Goal: Task Accomplishment & Management: Use online tool/utility

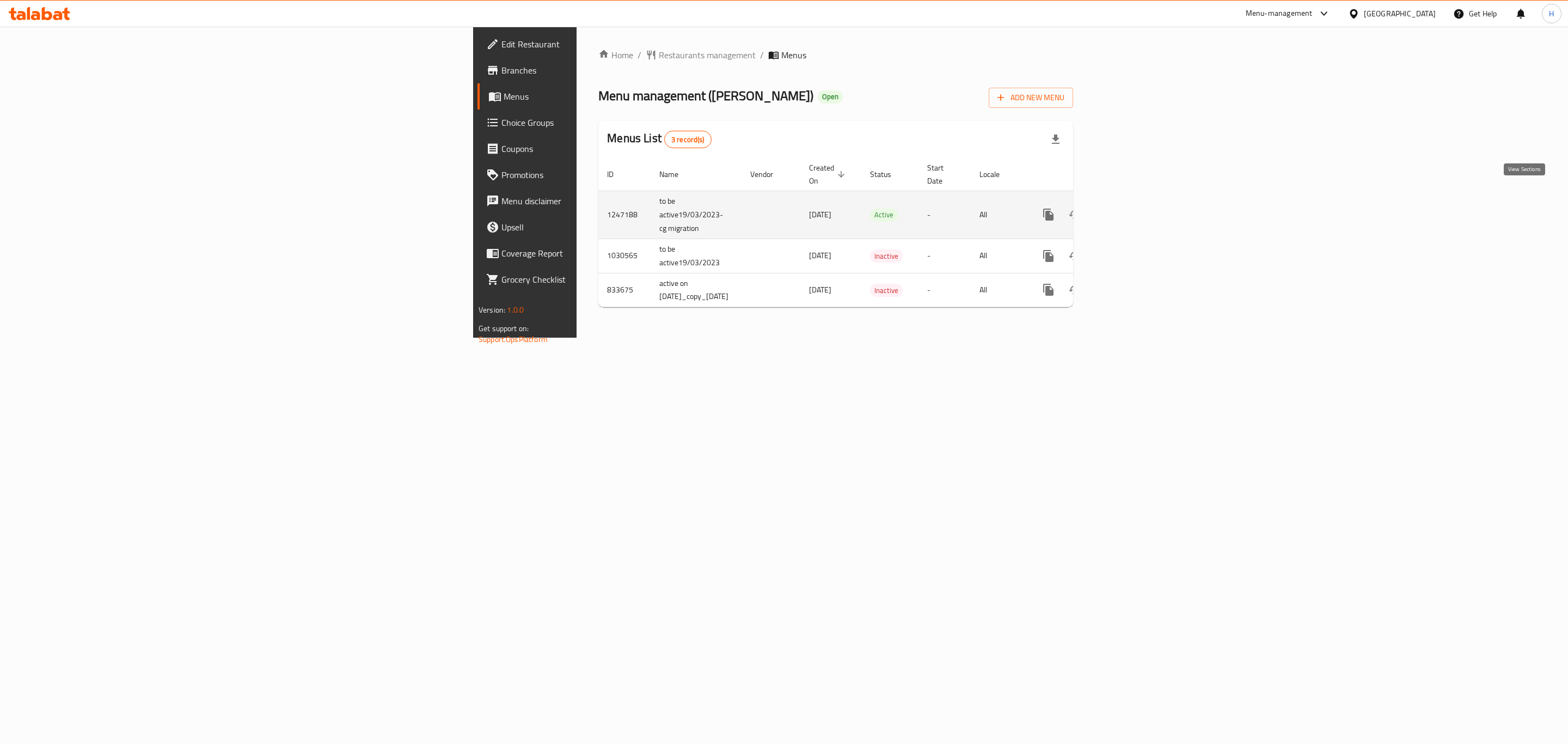
click at [1133, 208] on icon "enhanced table" at bounding box center [1127, 214] width 13 height 13
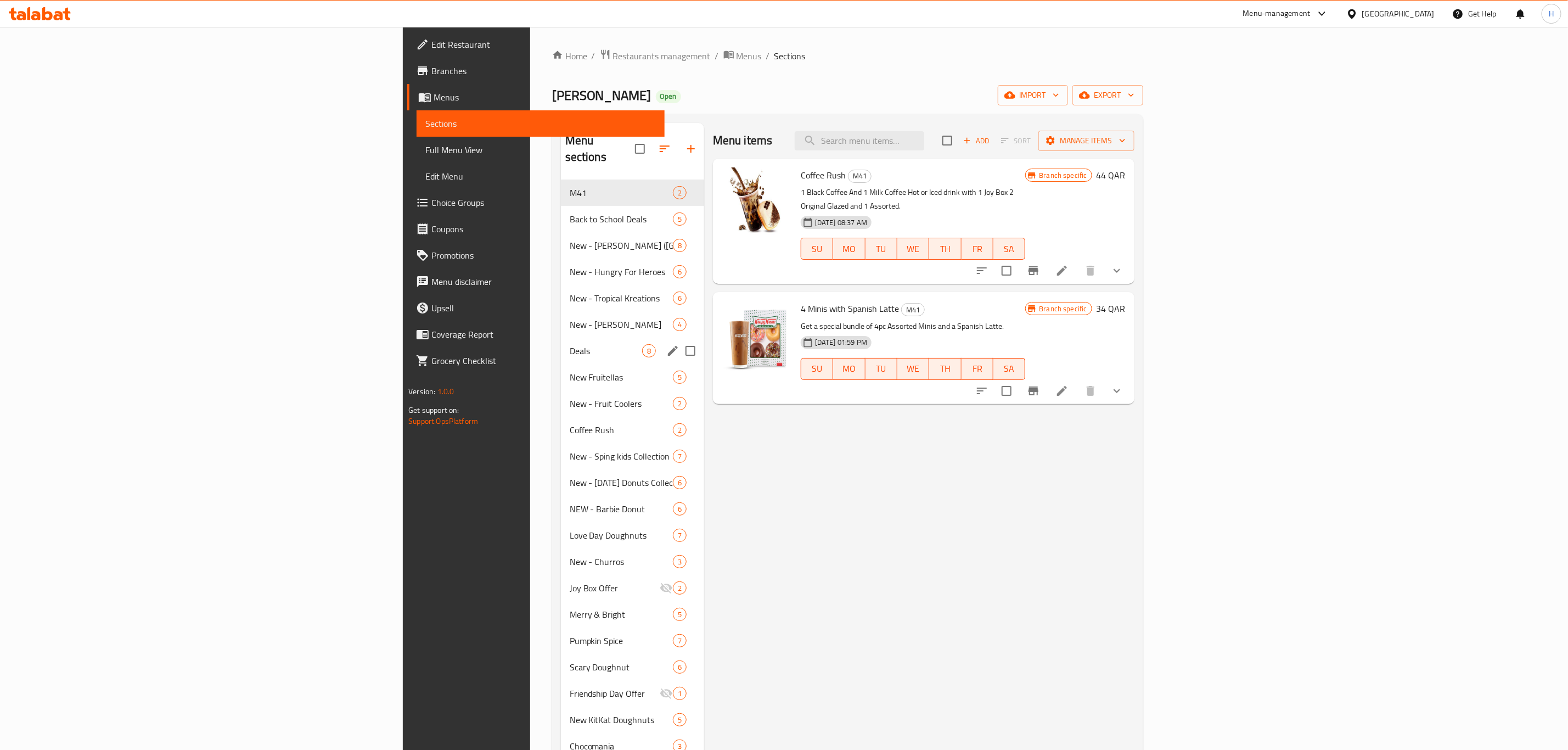
click at [561, 338] on div "Deals 8" at bounding box center [632, 350] width 143 height 26
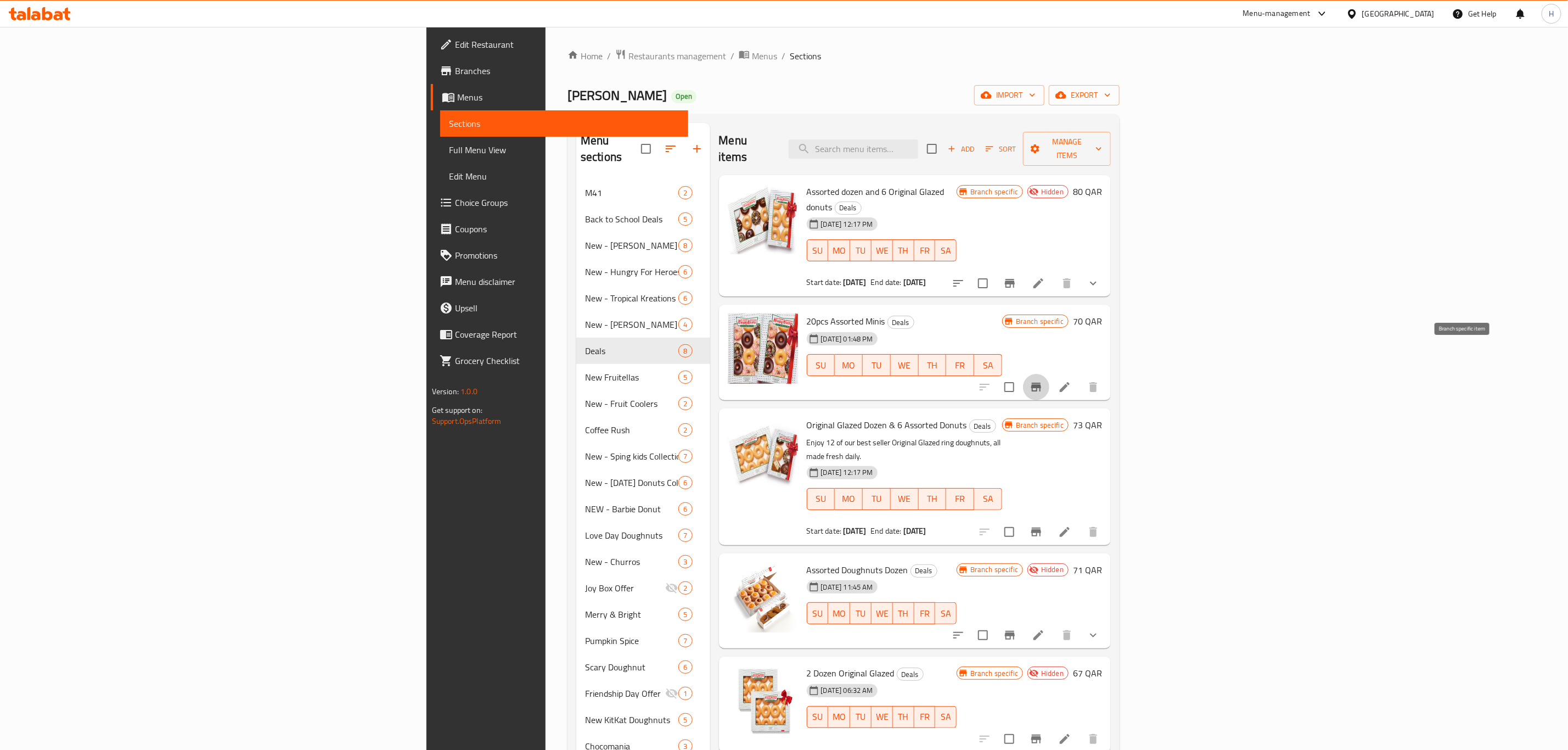
click at [1049, 374] on button "Branch-specific-item" at bounding box center [1036, 387] width 26 height 26
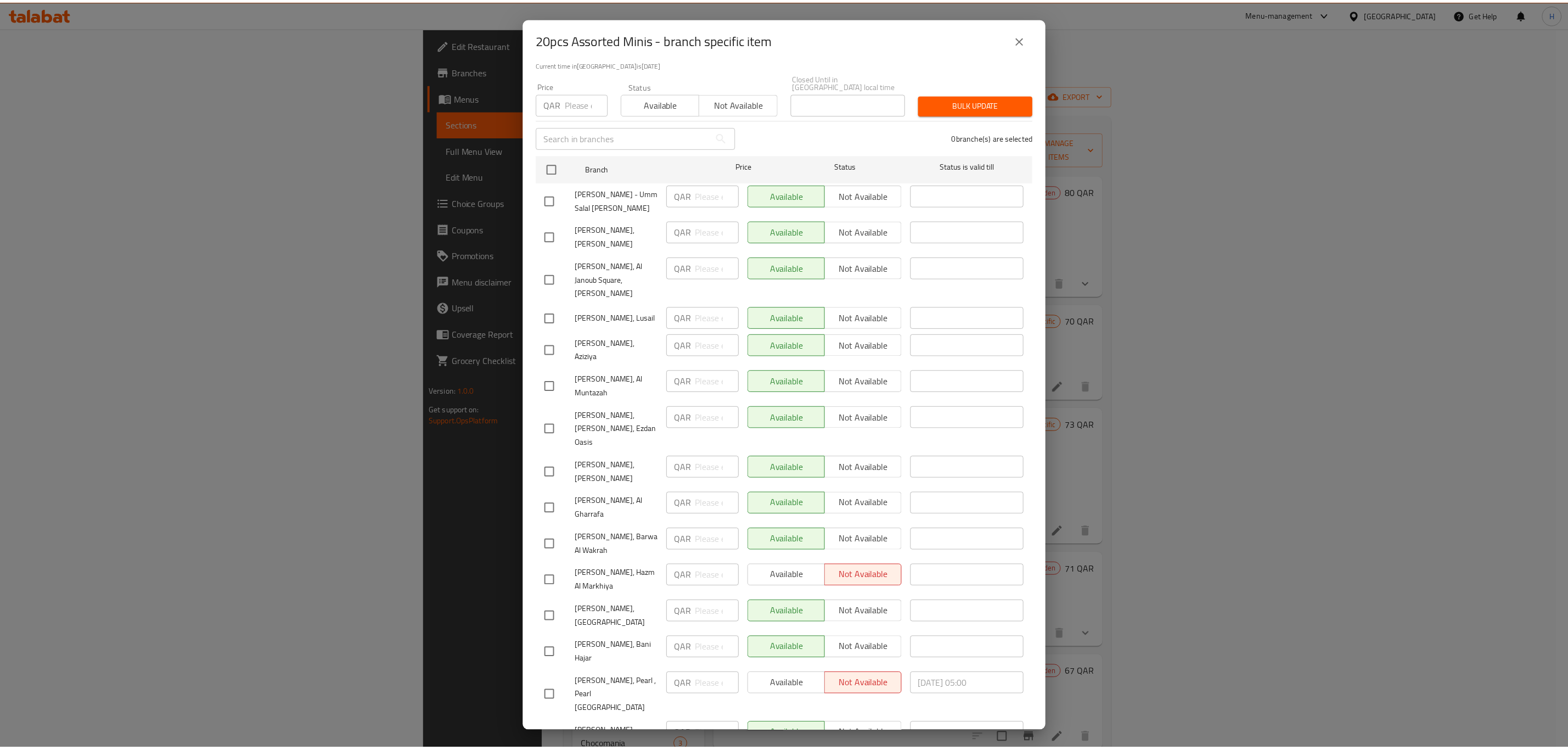
scroll to position [236, 0]
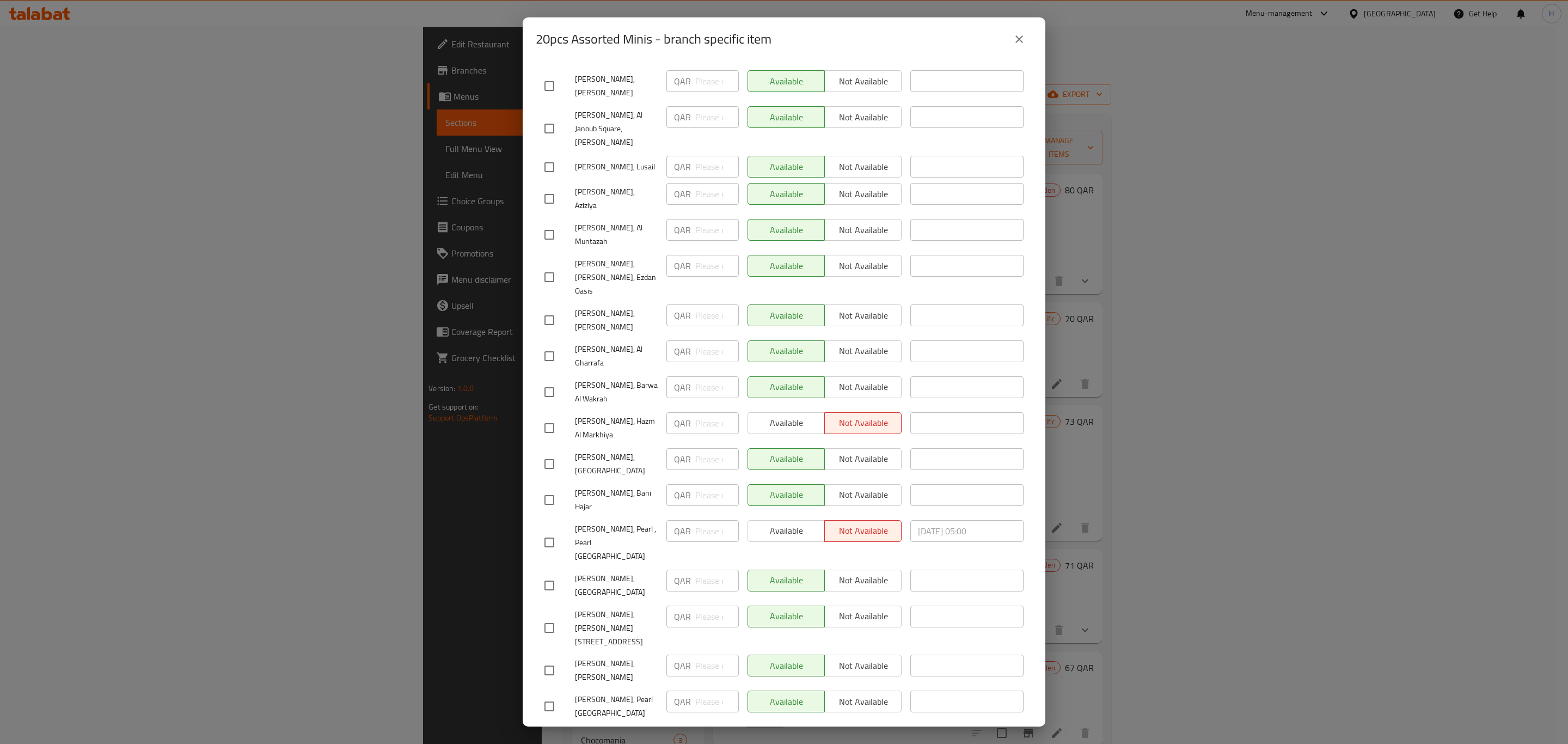
click at [1183, 381] on div "20pcs Assorted Minis - branch specific item 20pcs Assorted Minis 70 QAR Current…" at bounding box center [784, 372] width 1568 height 744
click at [1349, 357] on div "20pcs Assorted Minis - branch specific item 20pcs Assorted Minis 70 QAR Current…" at bounding box center [784, 372] width 1568 height 744
click at [1018, 38] on icon "close" at bounding box center [1019, 39] width 8 height 8
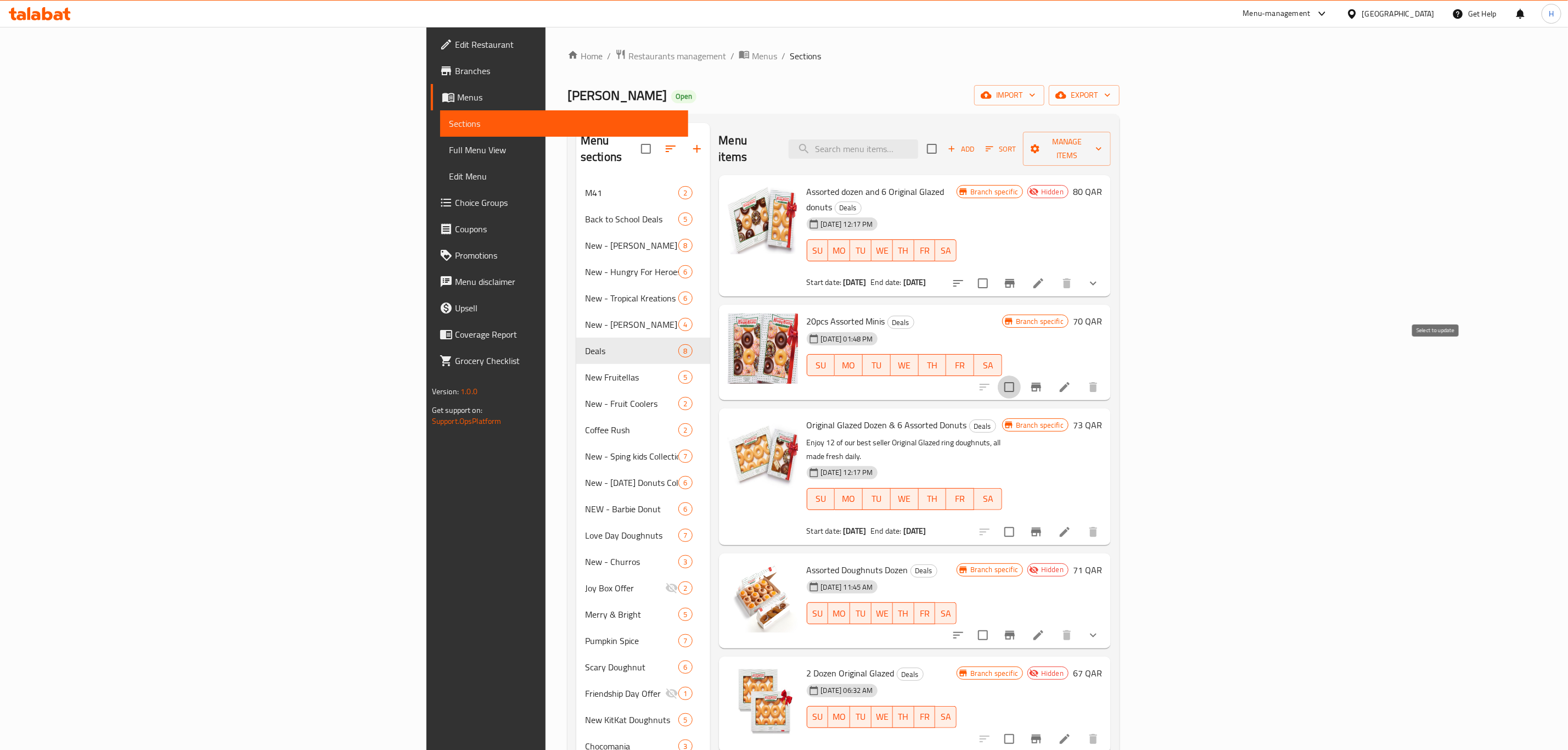
drag, startPoint x: 1432, startPoint y: 351, endPoint x: 1454, endPoint y: 320, distance: 38.0
click at [1021, 376] on input "checkbox" at bounding box center [1010, 387] width 23 height 23
checkbox input "true"
click at [1102, 145] on span "Manage items" at bounding box center [1067, 149] width 70 height 28
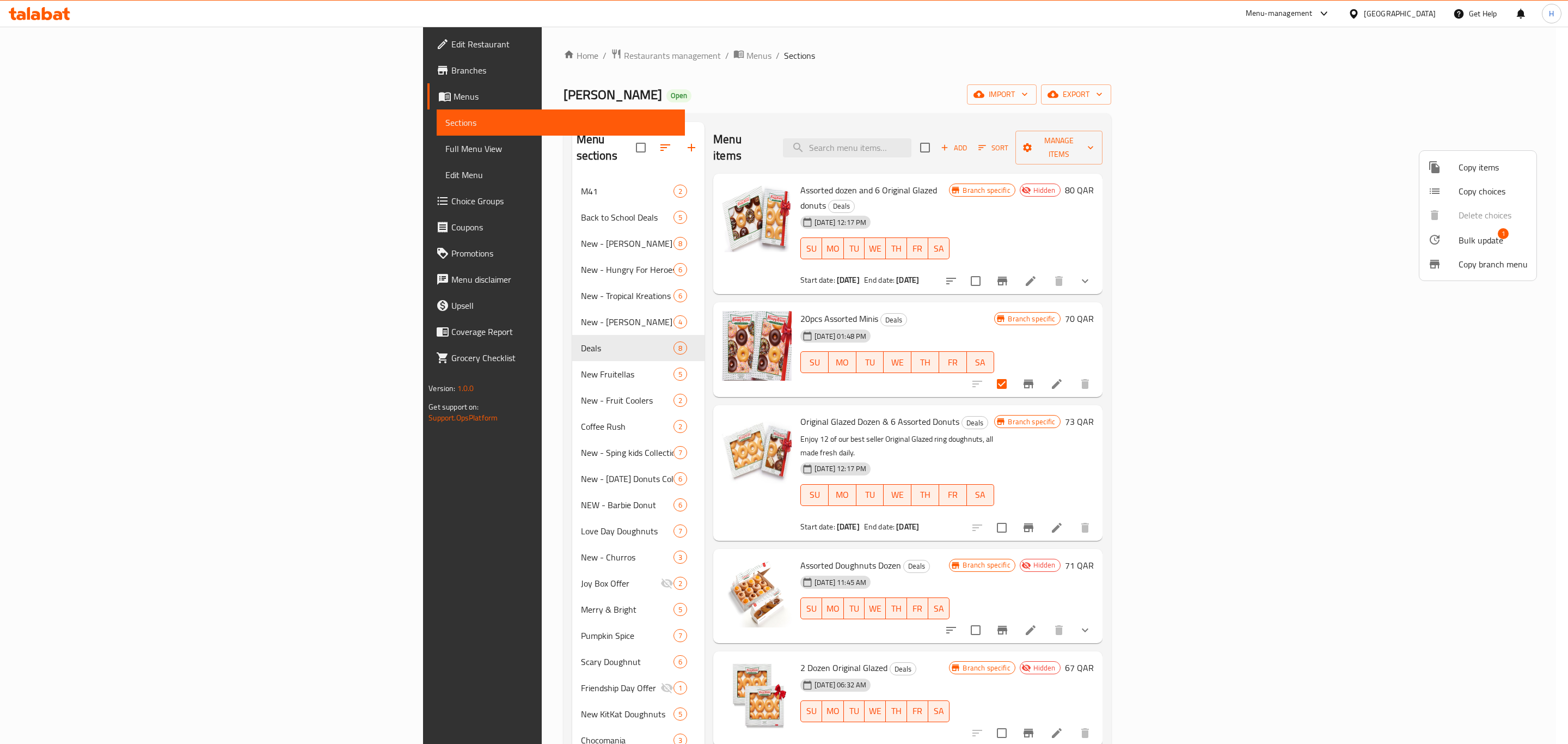
click at [742, 291] on div at bounding box center [784, 372] width 1568 height 744
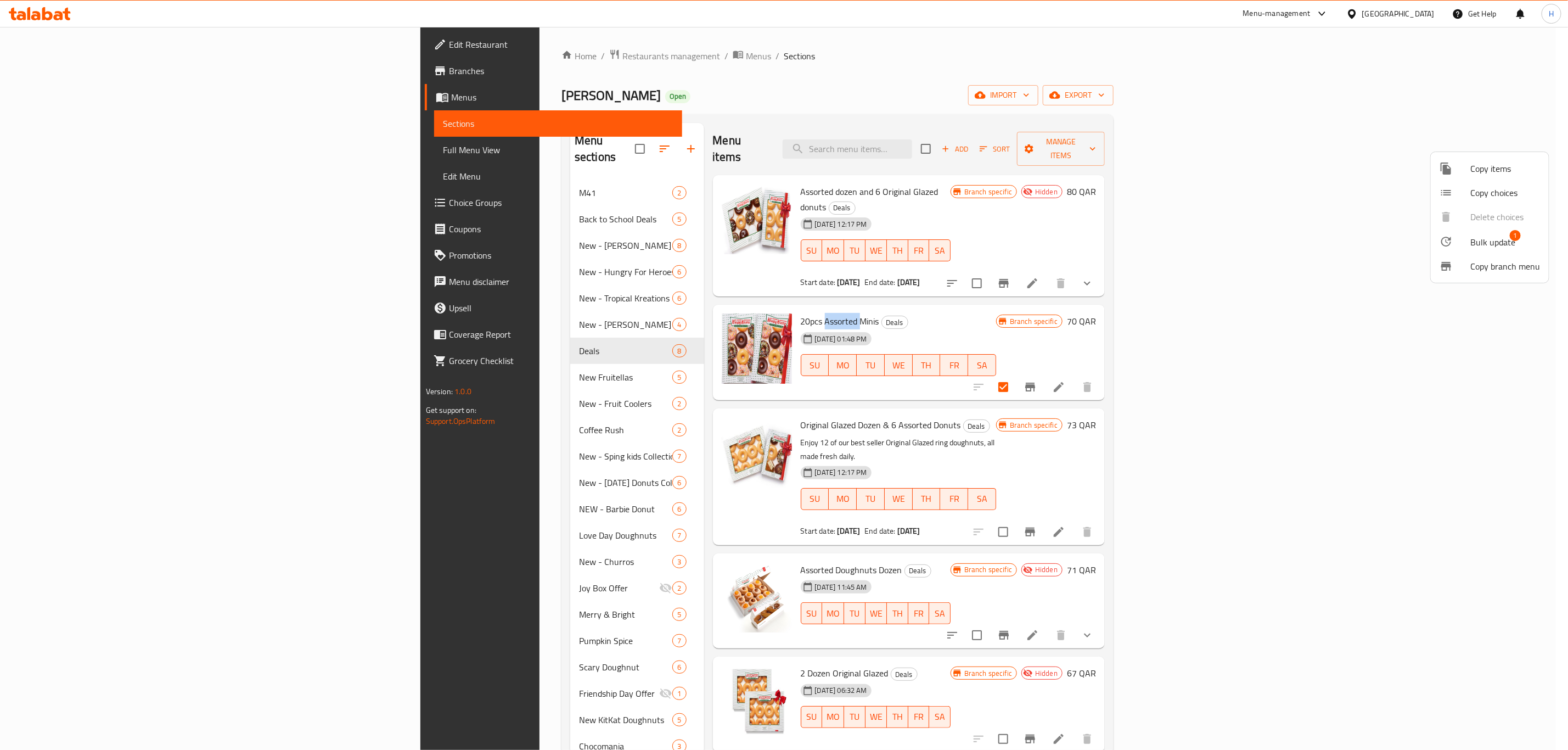
click at [801, 313] on span "20pcs Assorted Minis" at bounding box center [840, 321] width 79 height 17
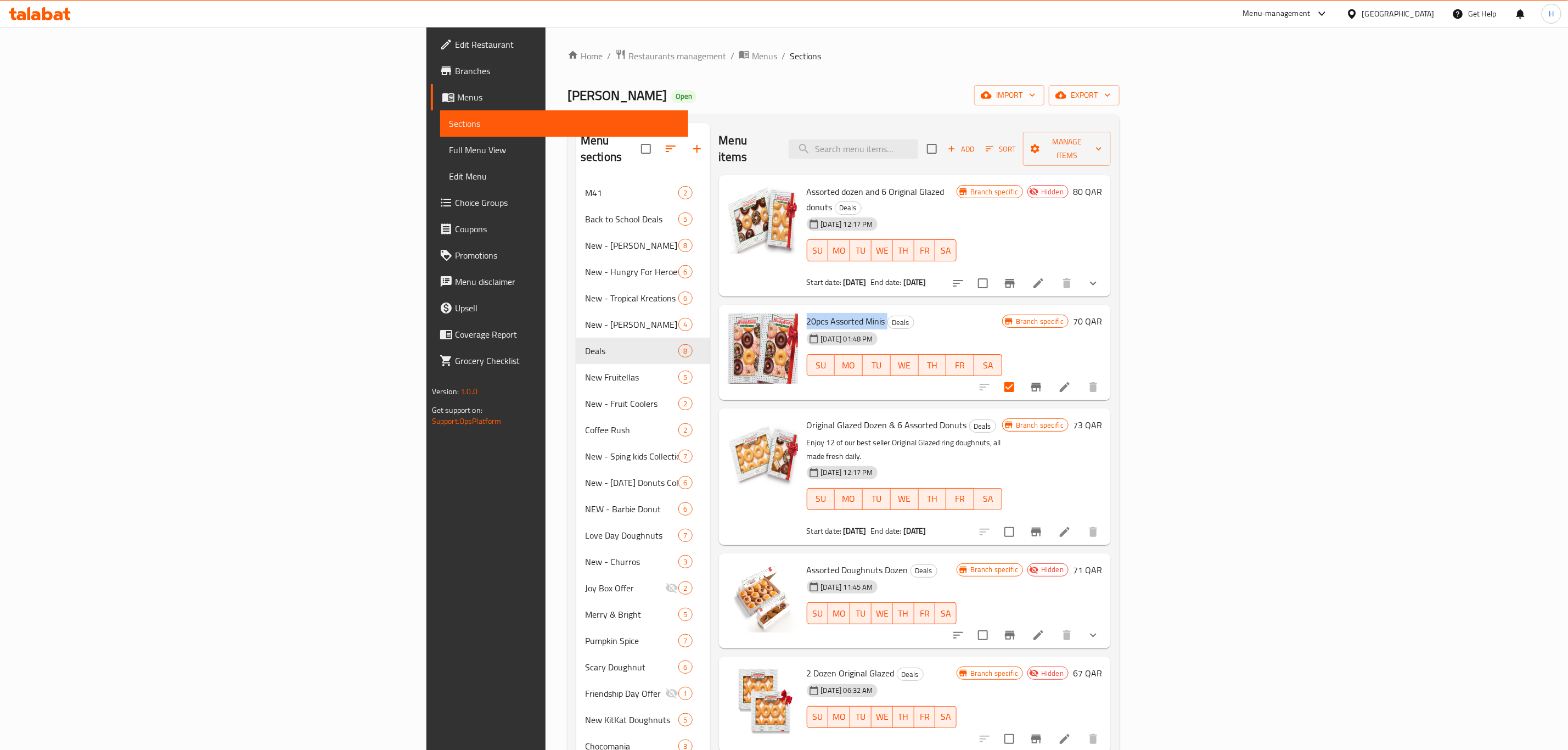
click at [807, 313] on span "20pcs Assorted Minis" at bounding box center [846, 321] width 79 height 17
copy h6 "20pcs Assorted Minis"
click at [1105, 143] on icon "button" at bounding box center [1099, 149] width 11 height 11
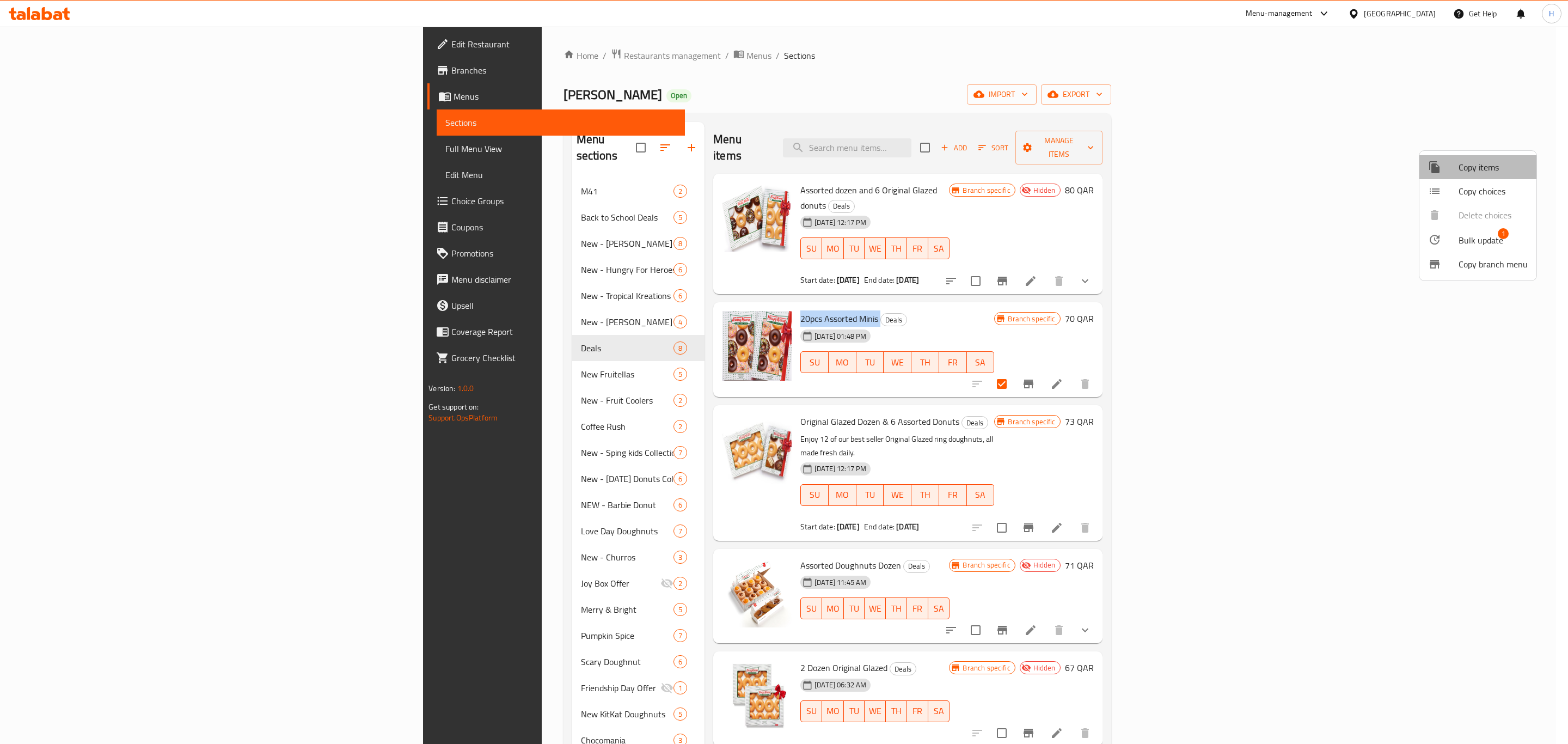
click at [1497, 173] on span "Copy items" at bounding box center [1493, 167] width 69 height 13
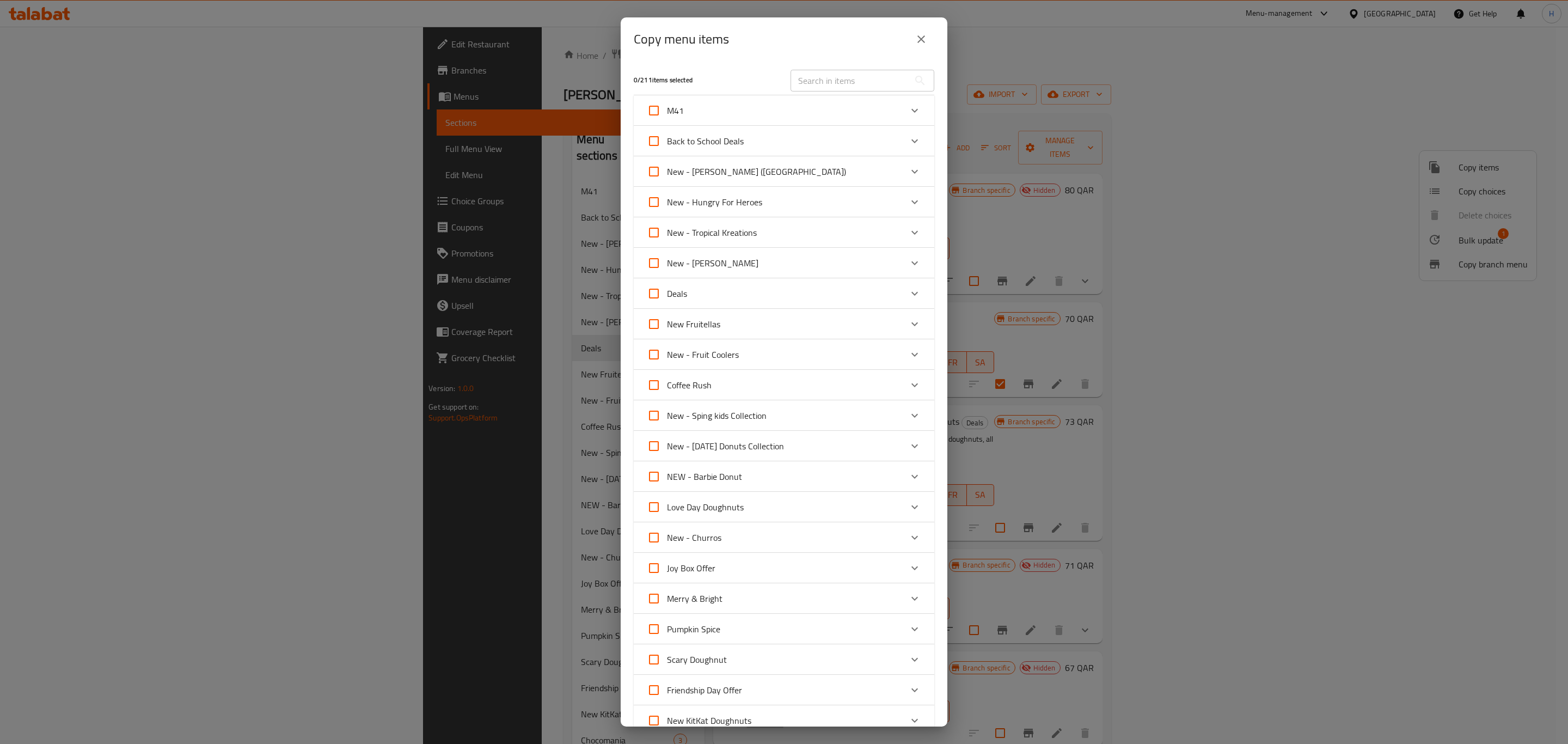
click at [885, 82] on input "text" at bounding box center [850, 80] width 119 height 22
paste input "20pcs Assorted Minis"
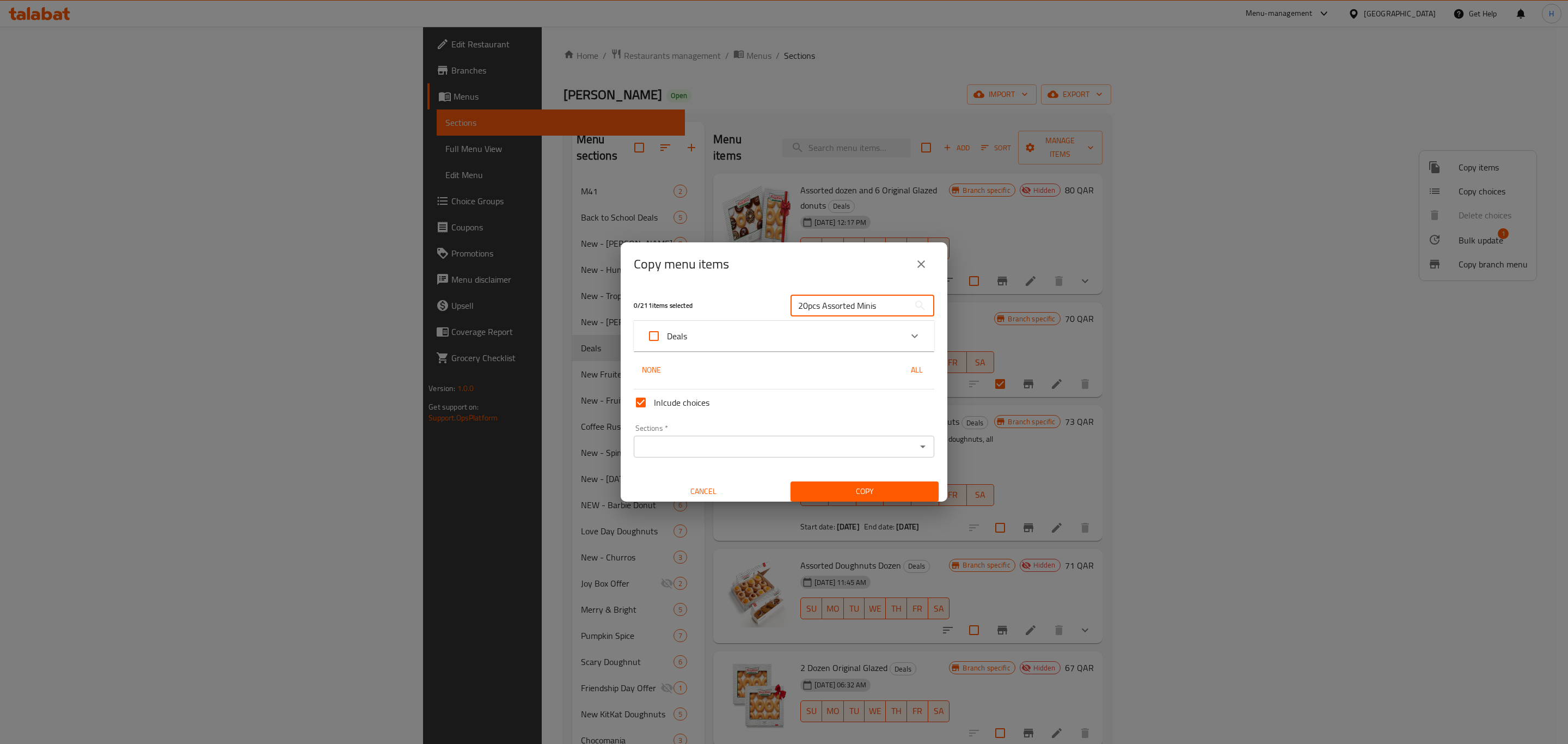
type input "20pcs Assorted Minis"
click at [866, 337] on div "Deals" at bounding box center [774, 335] width 255 height 26
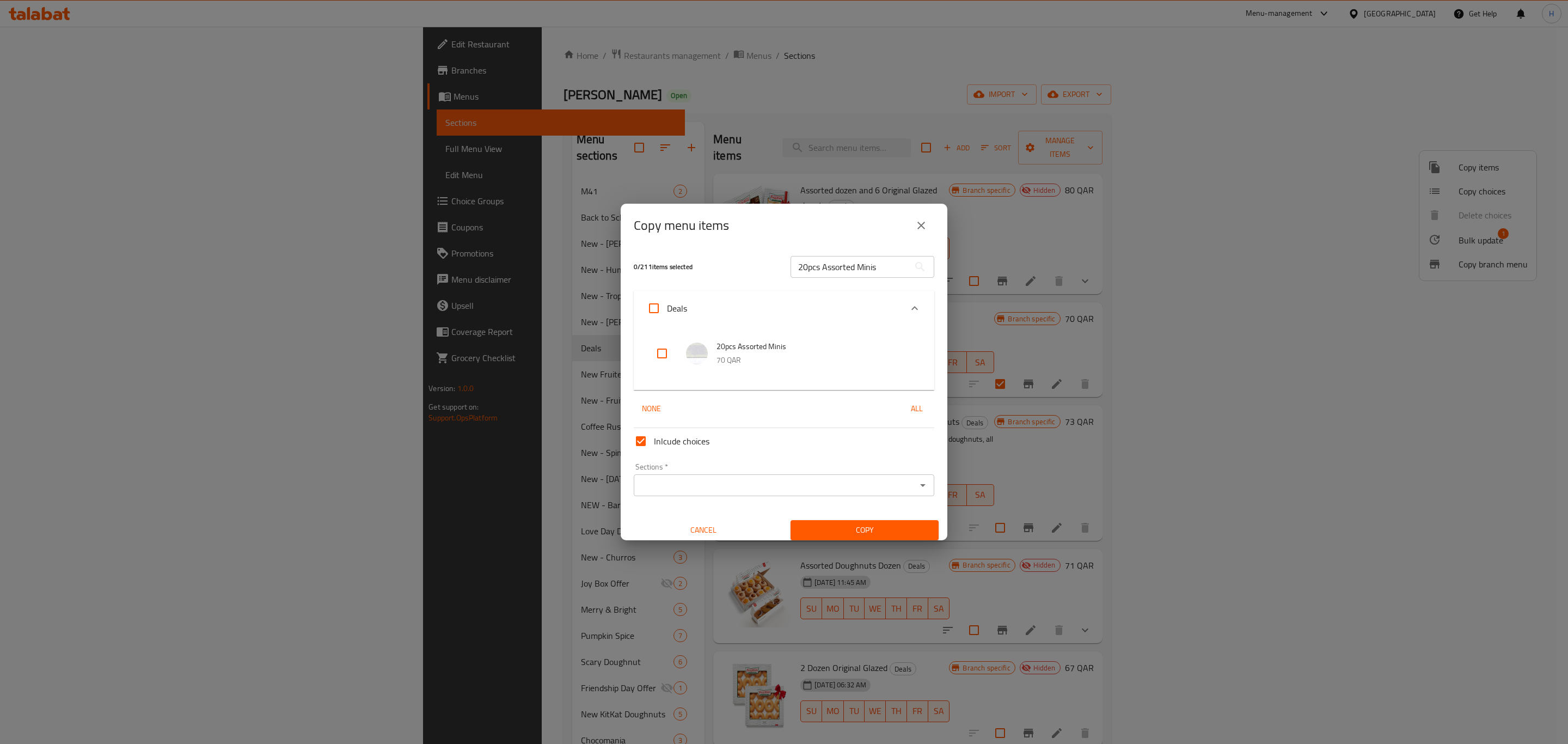
click at [663, 354] on input "checkbox" at bounding box center [662, 353] width 26 height 26
checkbox input "true"
click at [719, 480] on input "Sections   *" at bounding box center [774, 485] width 276 height 15
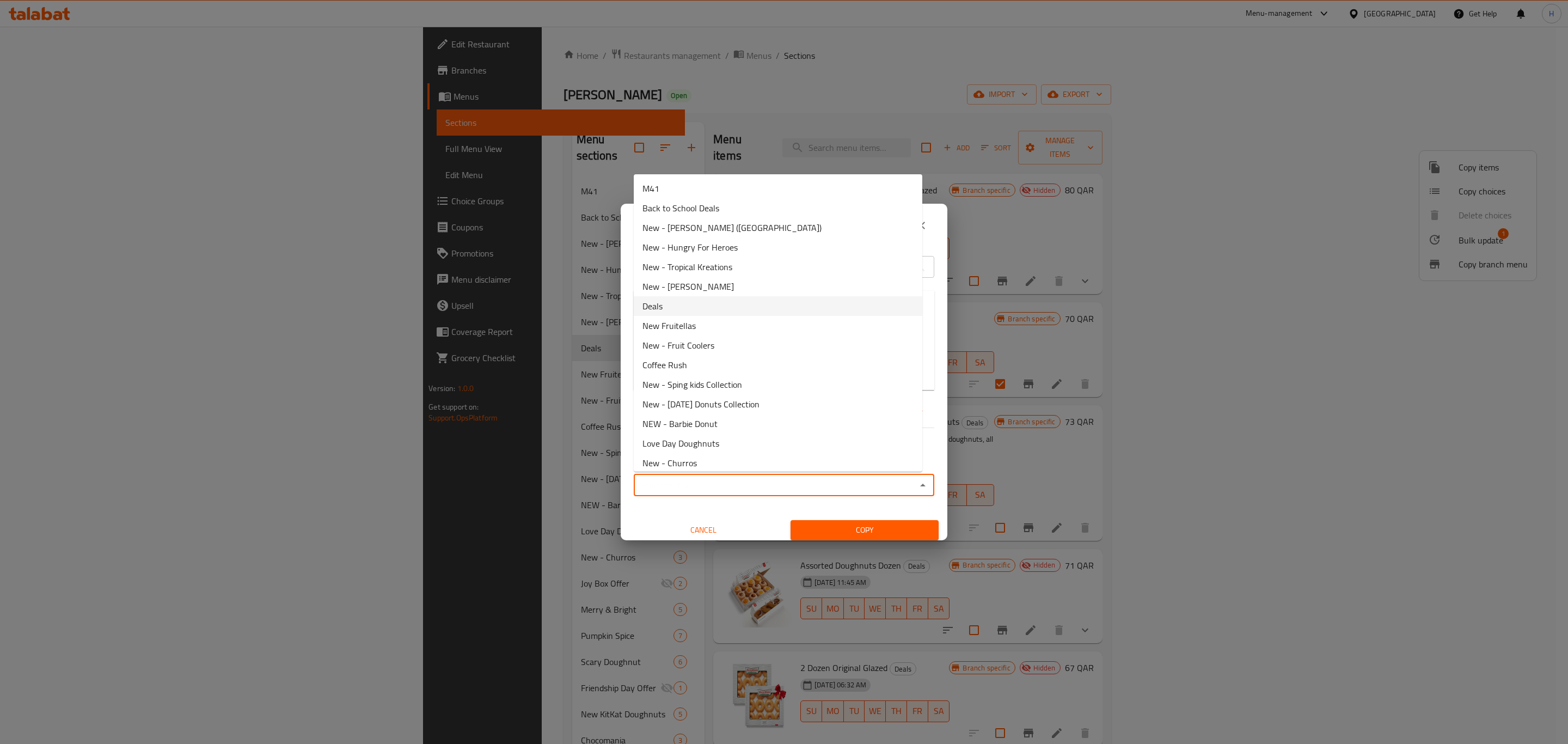
click at [679, 297] on li "Deals" at bounding box center [778, 306] width 289 height 19
type input "Deals"
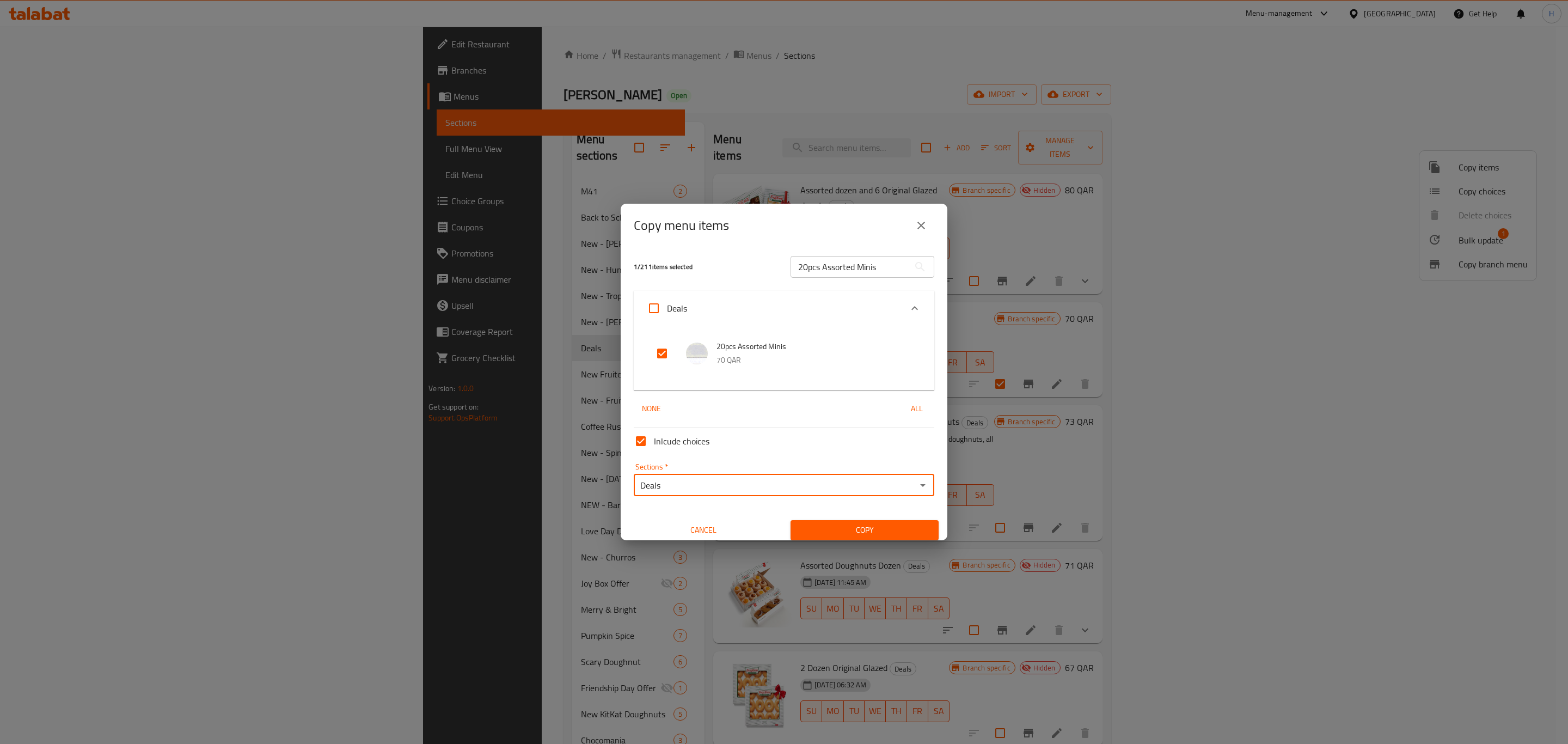
click at [866, 529] on span "Copy" at bounding box center [864, 530] width 131 height 13
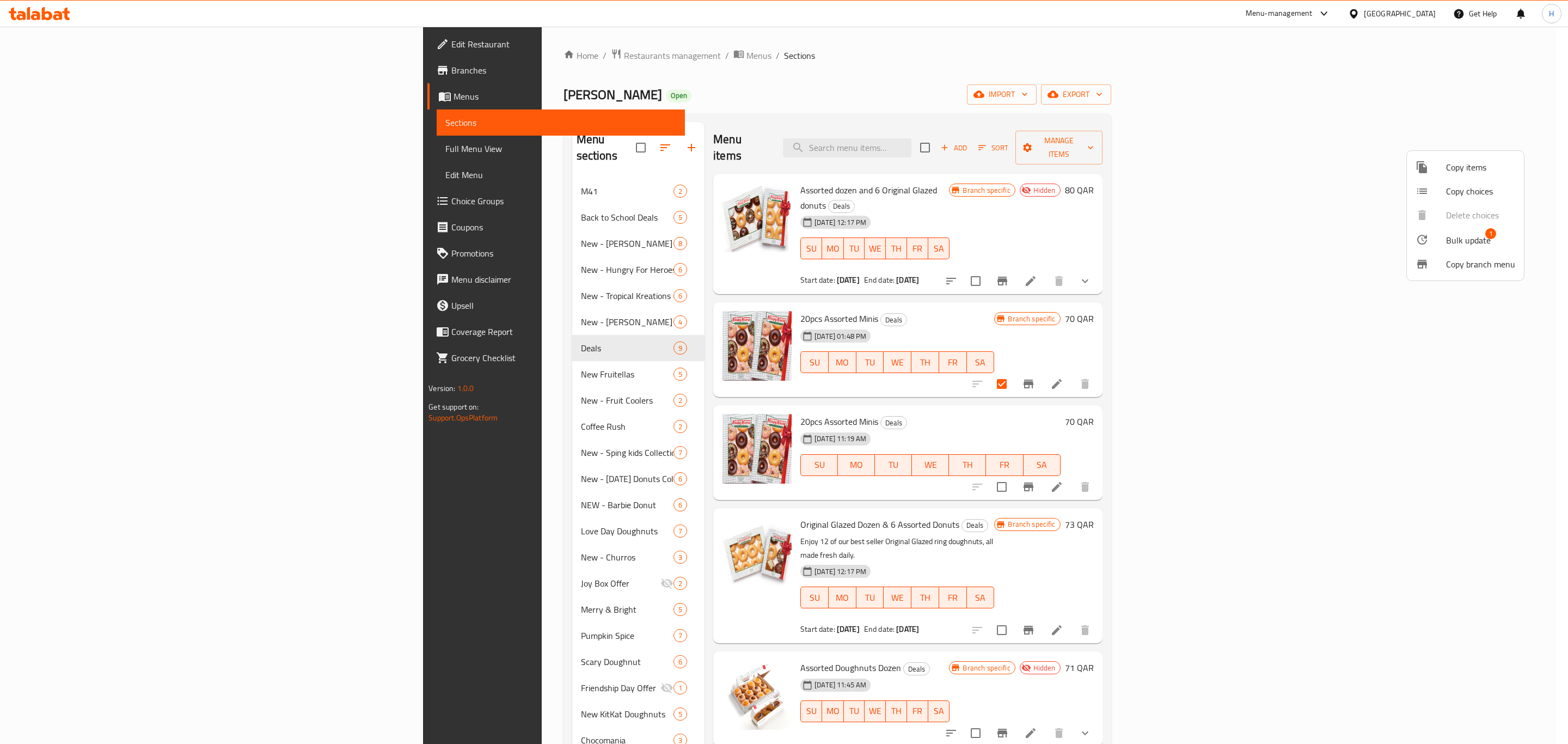
click at [1045, 410] on div at bounding box center [784, 372] width 1568 height 744
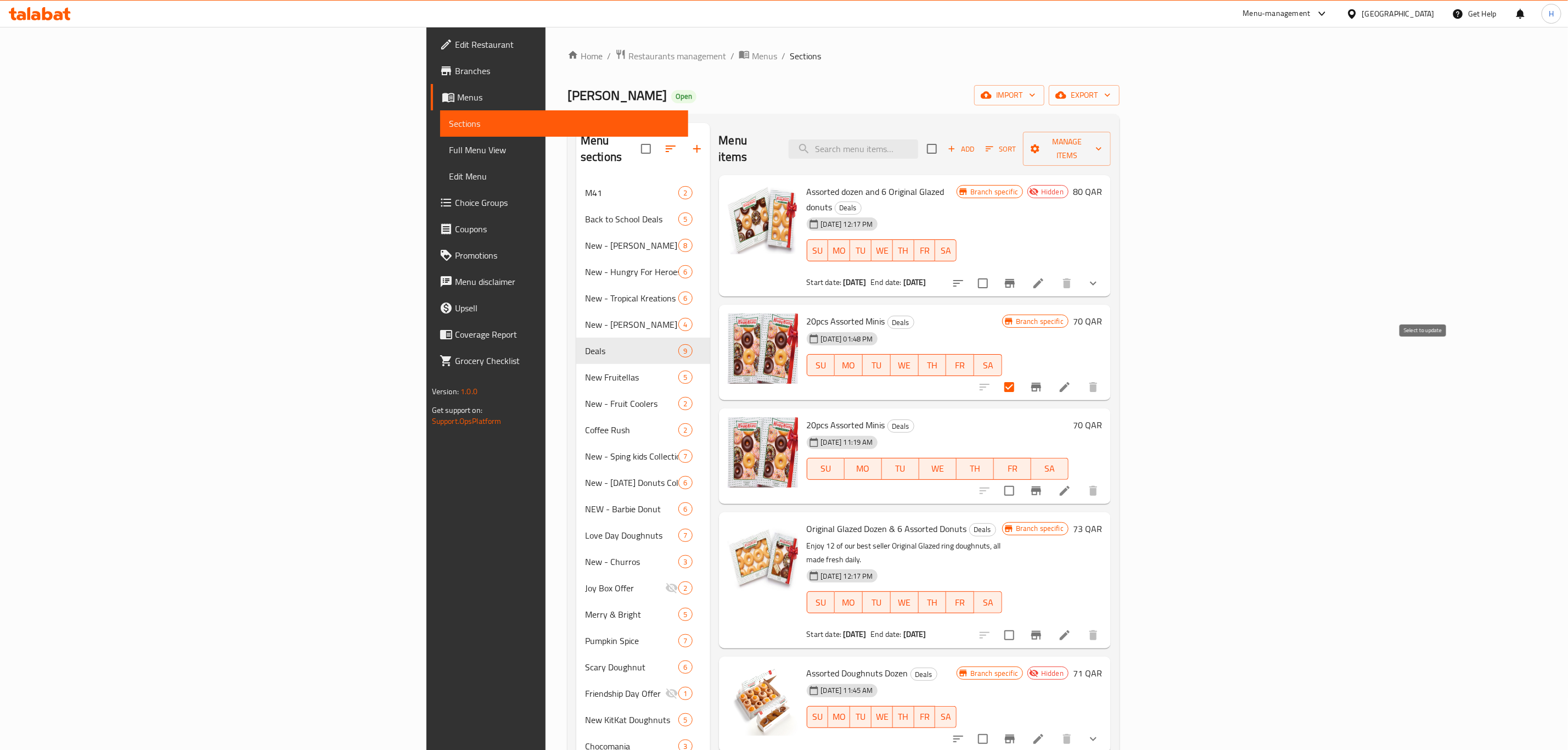
click at [1021, 376] on input "checkbox" at bounding box center [1010, 387] width 23 height 23
checkbox input "false"
click at [1021, 479] on input "checkbox" at bounding box center [1010, 491] width 23 height 23
click at [1102, 144] on span "Manage items" at bounding box center [1067, 149] width 70 height 28
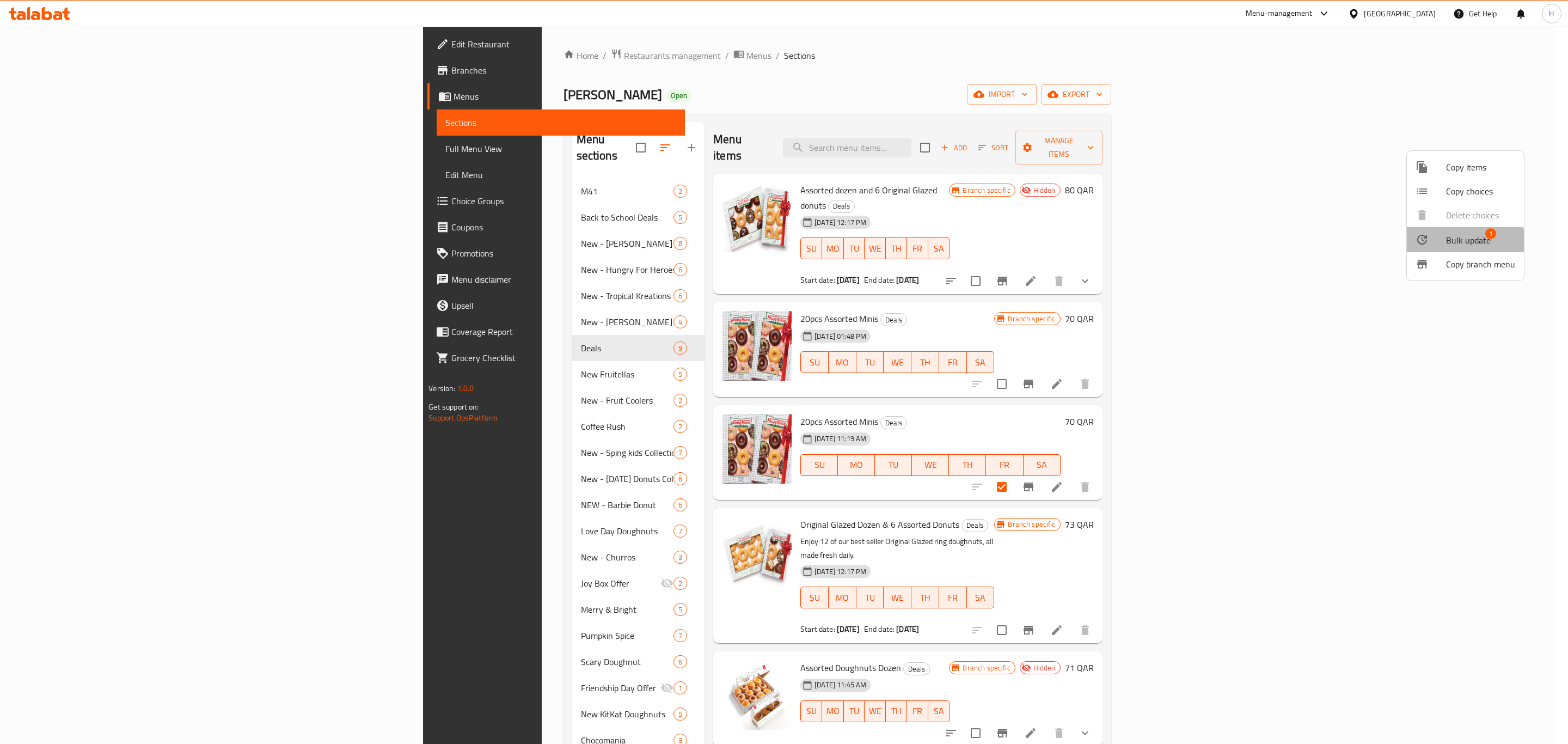
click at [1458, 242] on span "Bulk update" at bounding box center [1468, 240] width 44 height 13
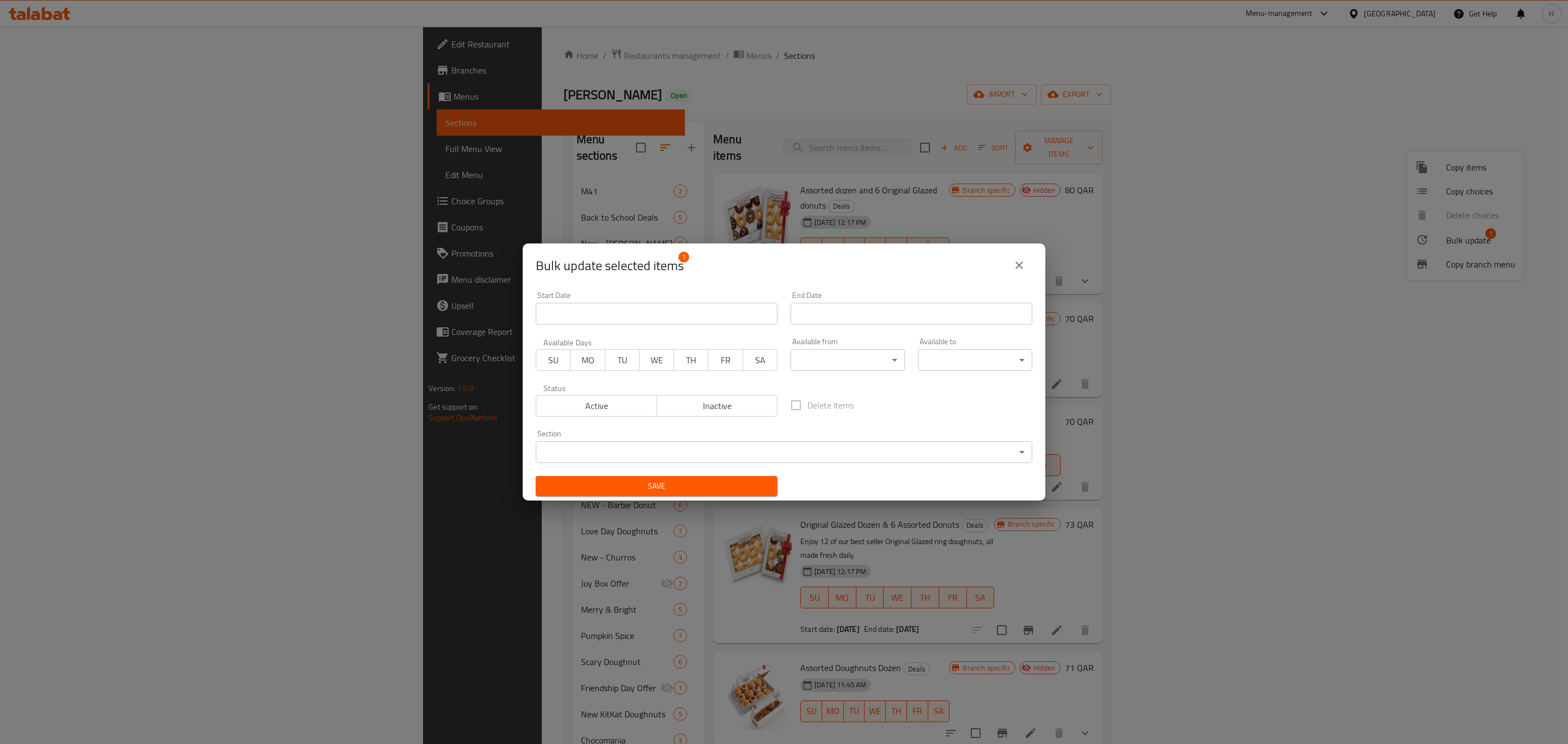
click at [694, 407] on span "Inactive" at bounding box center [718, 406] width 112 height 16
click at [673, 493] on button "Save" at bounding box center [656, 486] width 242 height 20
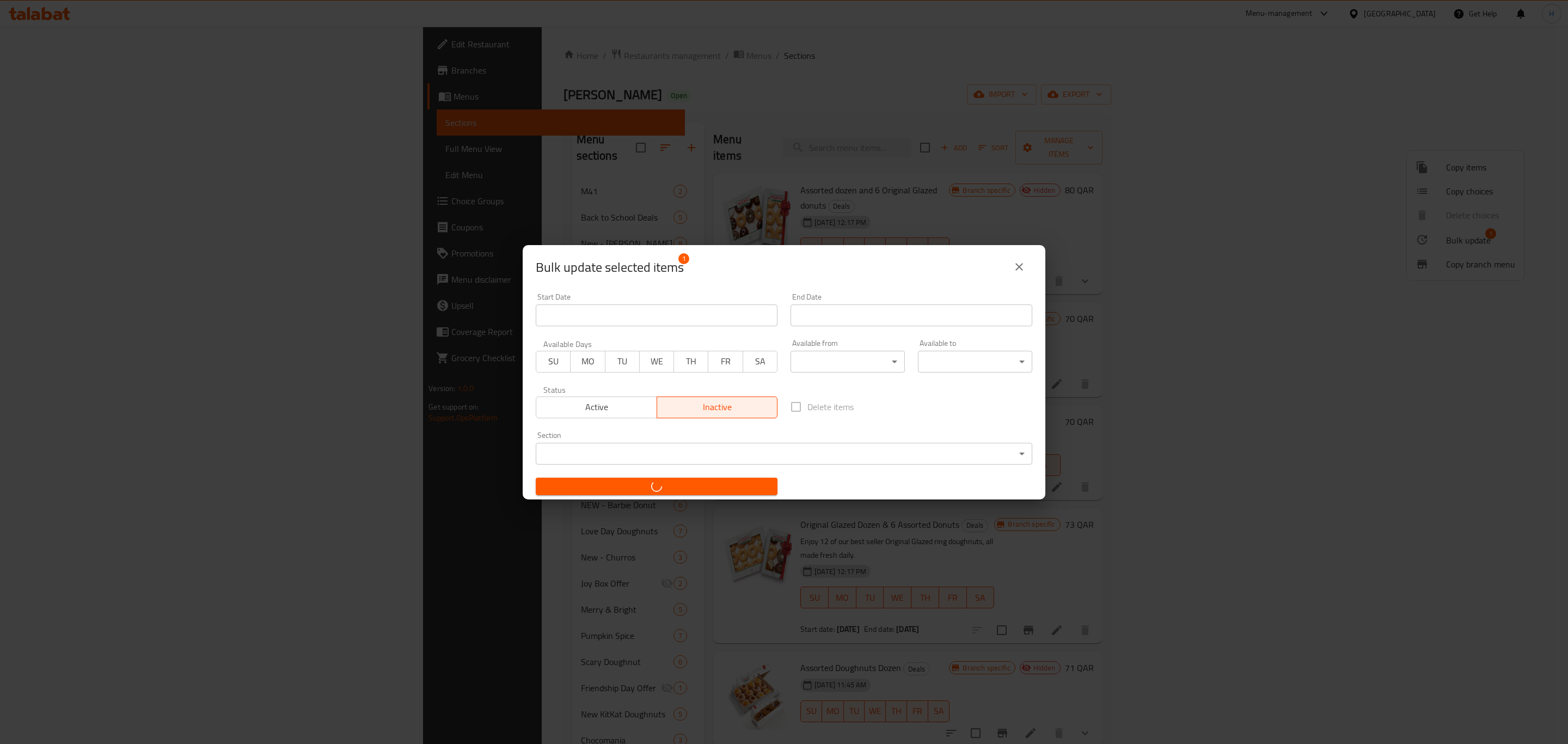
checkbox input "false"
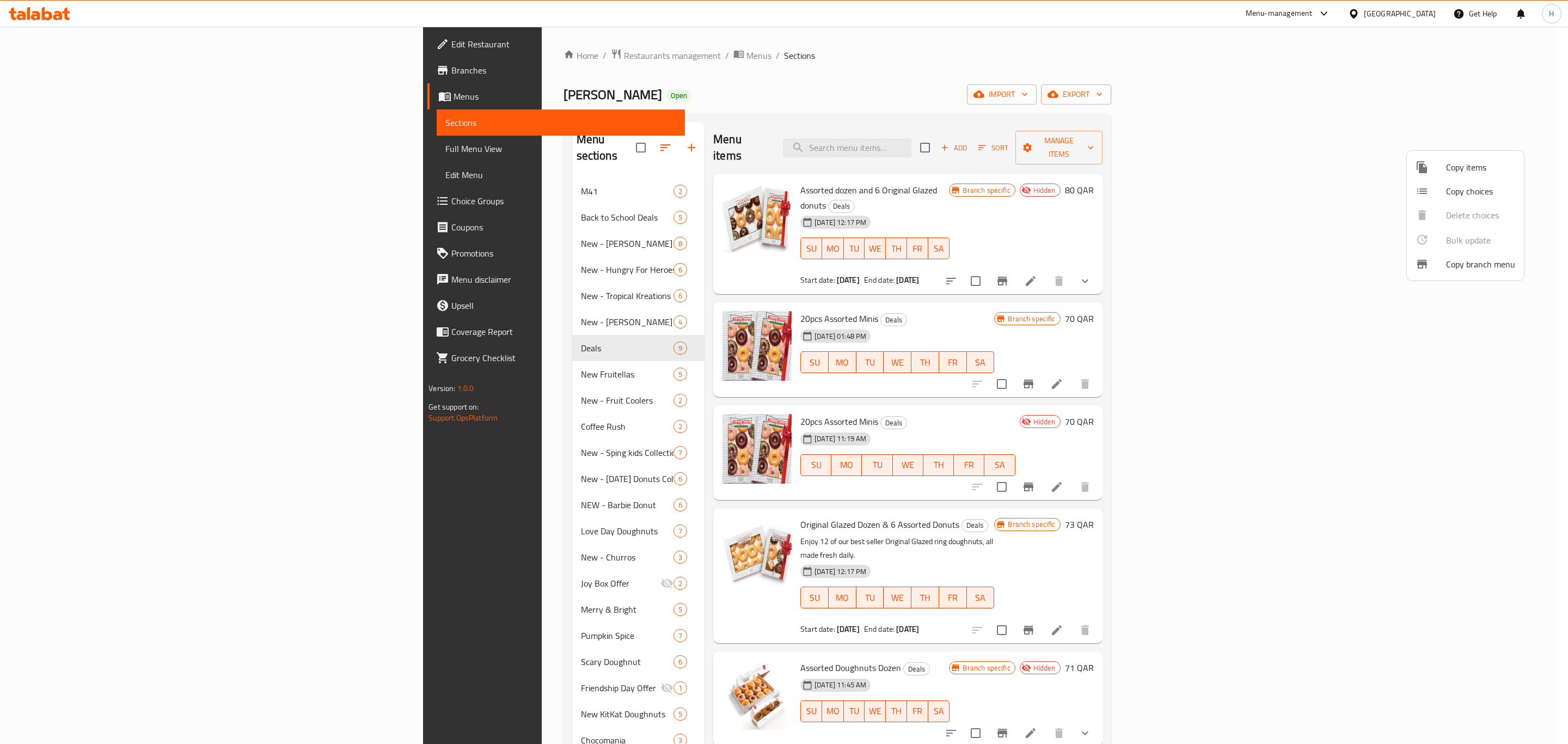
click at [377, 52] on div at bounding box center [784, 372] width 1568 height 744
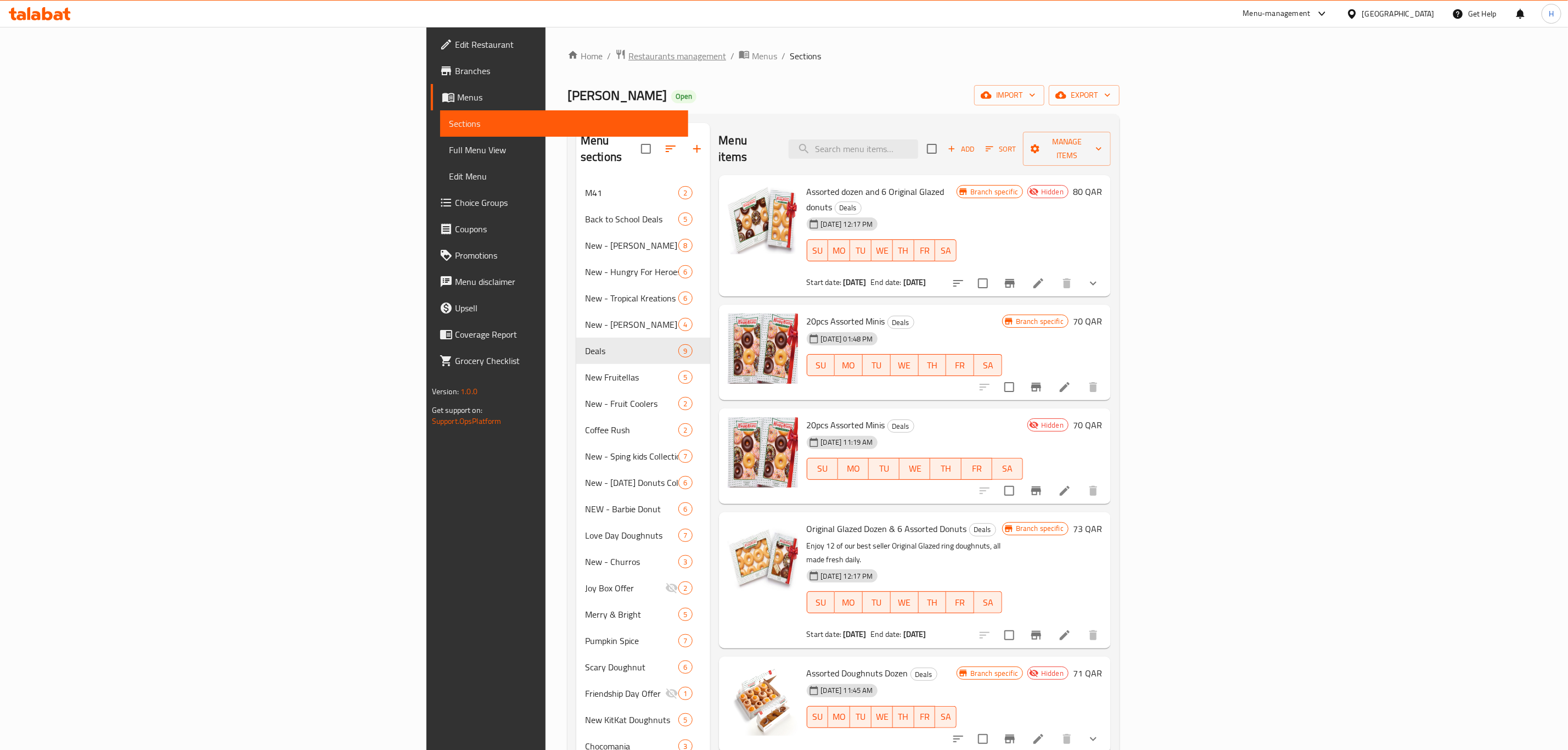
click at [628, 56] on span "Restaurants management" at bounding box center [677, 55] width 98 height 13
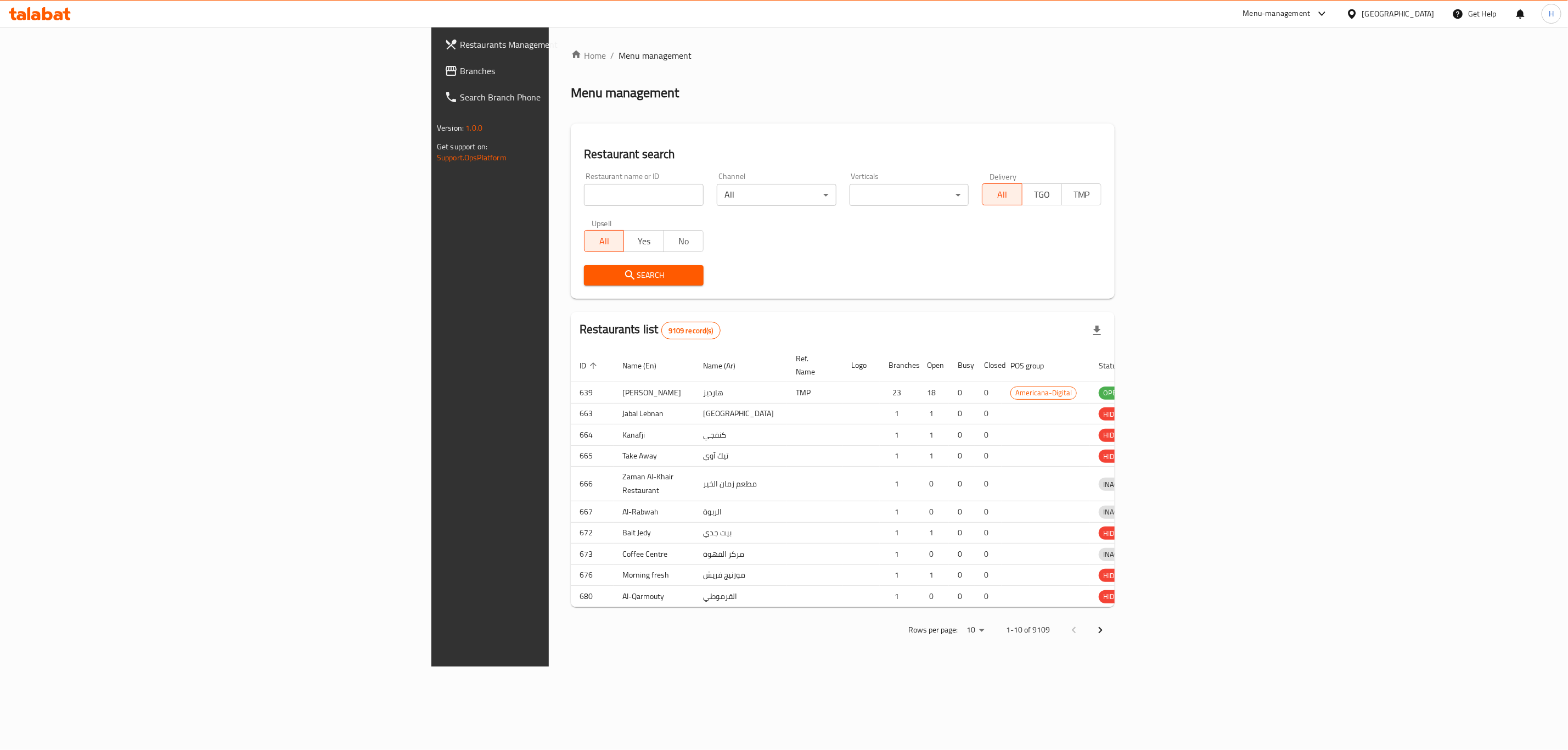
click at [414, 195] on div at bounding box center [784, 375] width 1568 height 750
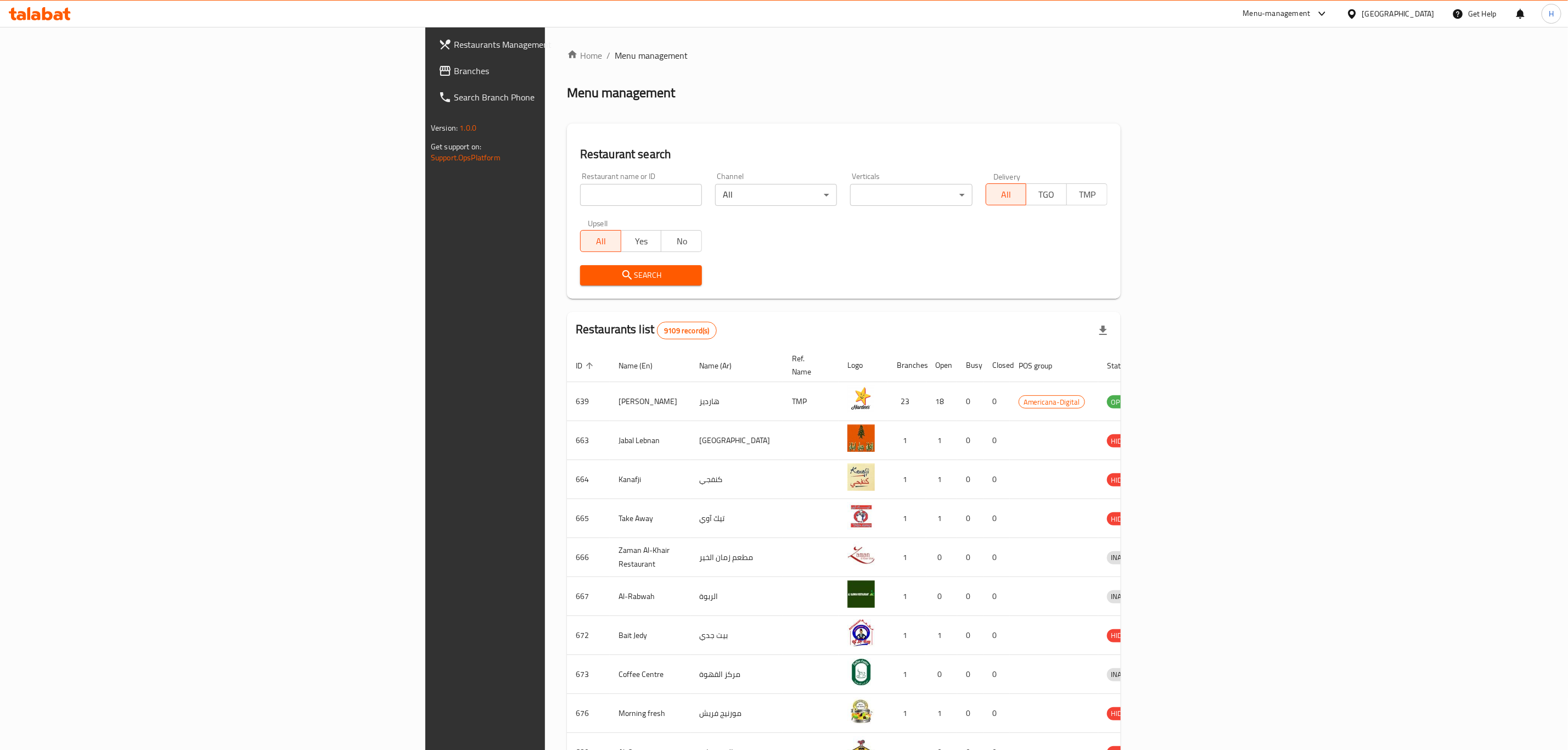
click at [580, 195] on input "search" at bounding box center [641, 195] width 122 height 22
click at [430, 79] on link "Branches" at bounding box center [558, 71] width 257 height 26
